Goal: Task Accomplishment & Management: Use online tool/utility

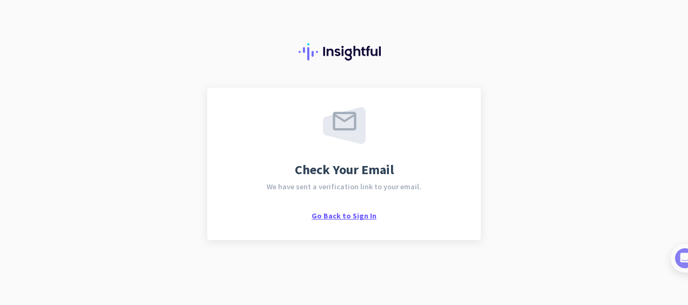
click at [341, 214] on span "Go Back to Sign In" at bounding box center [344, 216] width 65 height 10
click at [346, 218] on span "Go Back to Sign In" at bounding box center [344, 216] width 65 height 10
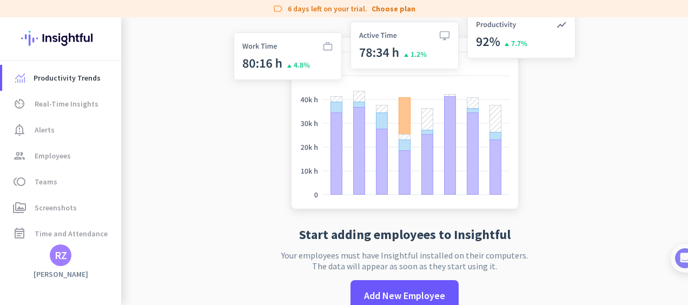
scroll to position [37, 0]
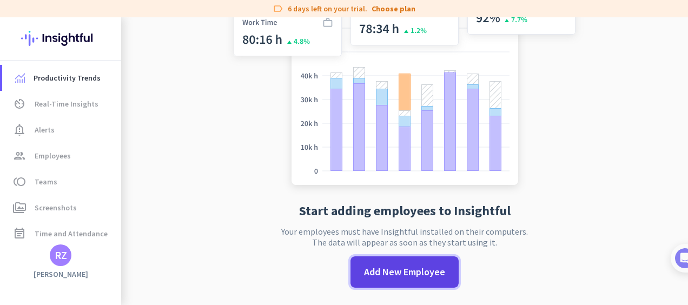
click at [403, 263] on span at bounding box center [405, 272] width 108 height 26
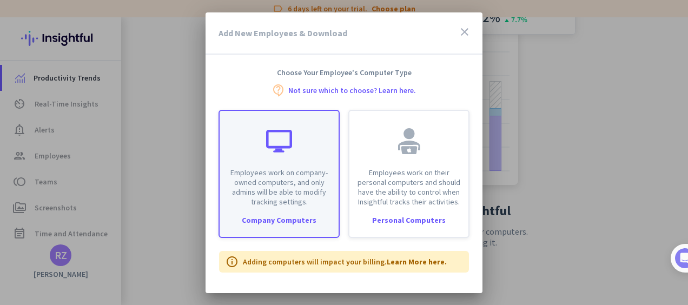
click at [287, 195] on p "Employees work on company-owned computers, and only admins will be able to modi…" at bounding box center [279, 187] width 106 height 39
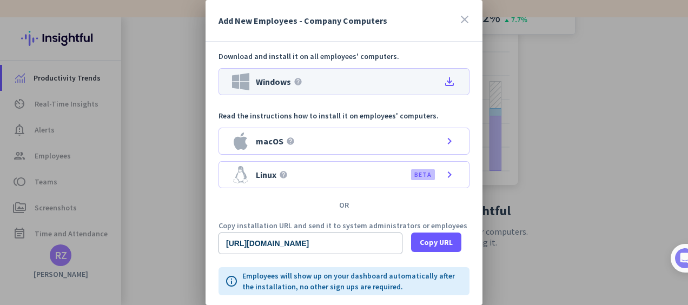
click at [278, 89] on div "Windows help" at bounding box center [267, 81] width 70 height 17
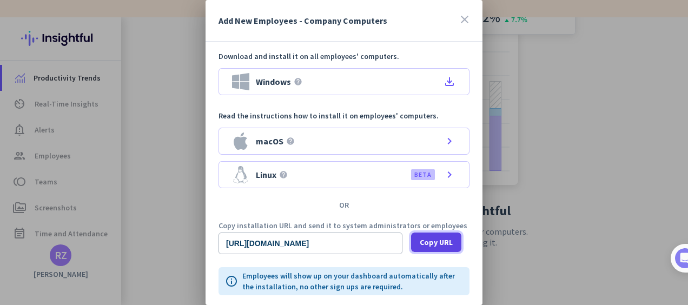
click at [433, 241] on span "Copy URL" at bounding box center [436, 242] width 33 height 11
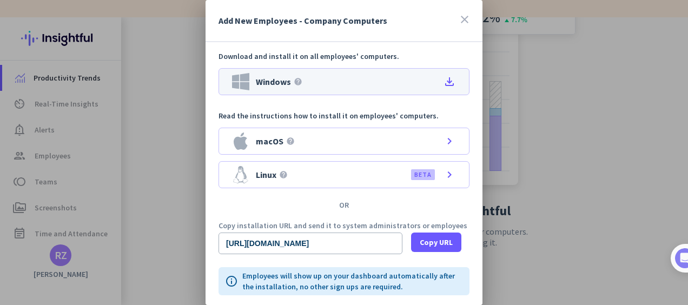
click at [445, 83] on icon "file_download" at bounding box center [449, 81] width 13 height 13
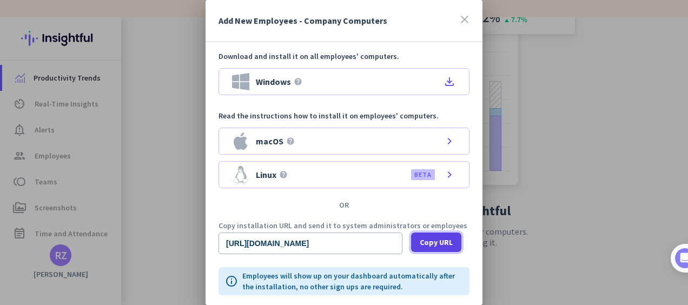
click at [428, 247] on span "Copy URL" at bounding box center [436, 242] width 33 height 11
click at [359, 286] on p "Employees will show up on your dashboard automatically after the installation, …" at bounding box center [352, 282] width 221 height 22
click at [144, 219] on div at bounding box center [344, 152] width 688 height 305
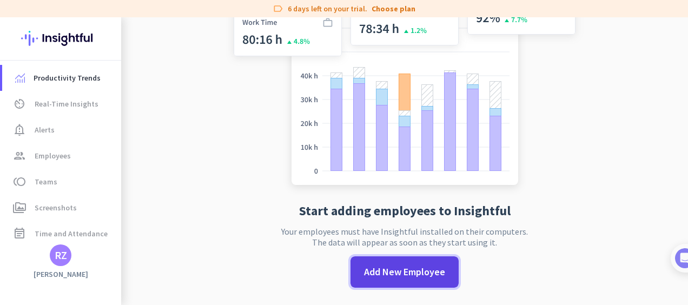
click at [393, 268] on span "Add New Employee" at bounding box center [404, 272] width 81 height 14
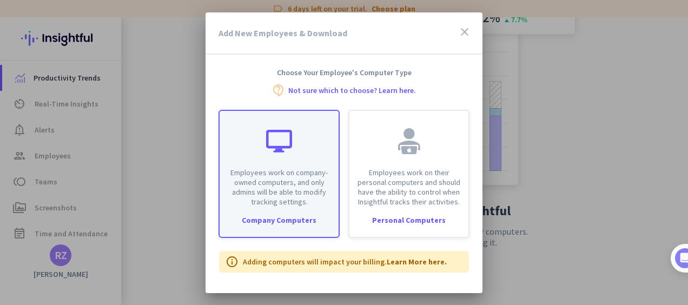
click at [282, 202] on p "Employees work on company-owned computers, and only admins will be able to modi…" at bounding box center [279, 187] width 106 height 39
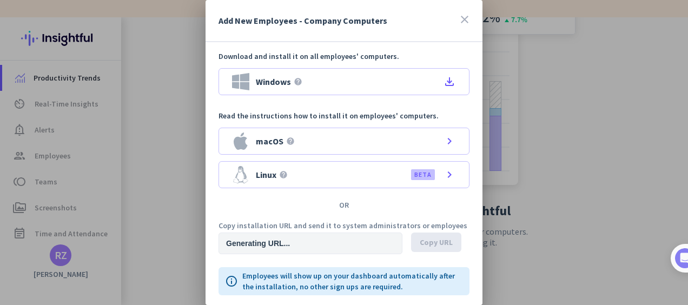
type input "[URL][DOMAIN_NAME]"
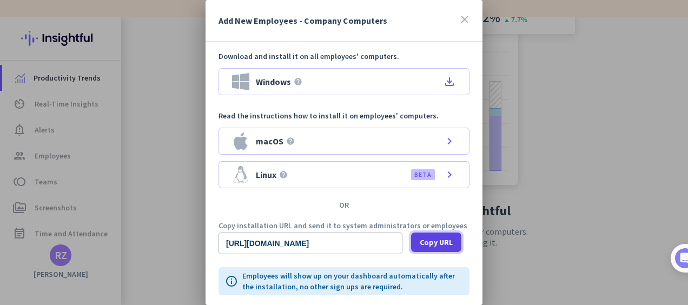
click at [429, 241] on span "Copy URL" at bounding box center [436, 242] width 33 height 11
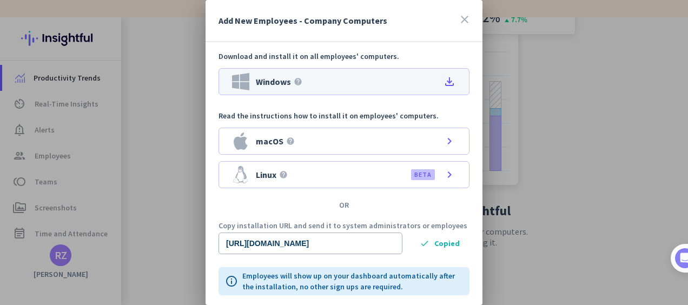
click at [338, 78] on div "Windows help file_download" at bounding box center [344, 81] width 251 height 27
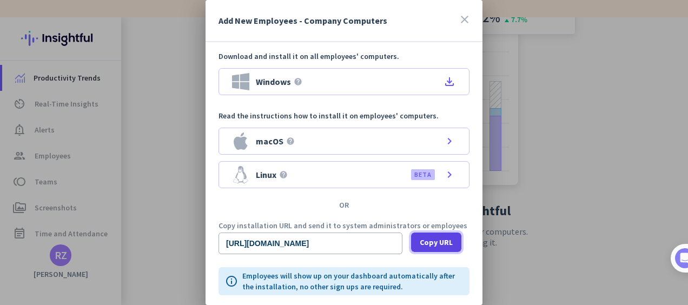
click at [434, 242] on span "Copy URL" at bounding box center [436, 242] width 33 height 11
click at [458, 18] on icon "close" at bounding box center [464, 19] width 13 height 13
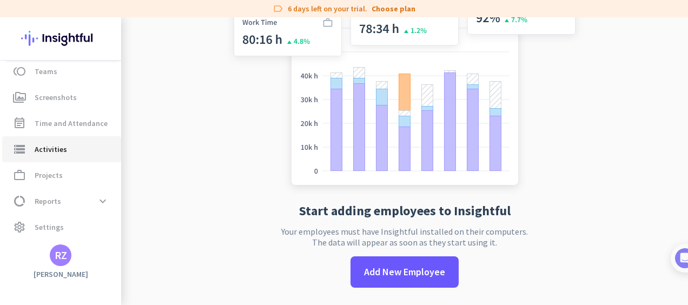
scroll to position [0, 0]
